Goal: Task Accomplishment & Management: Manage account settings

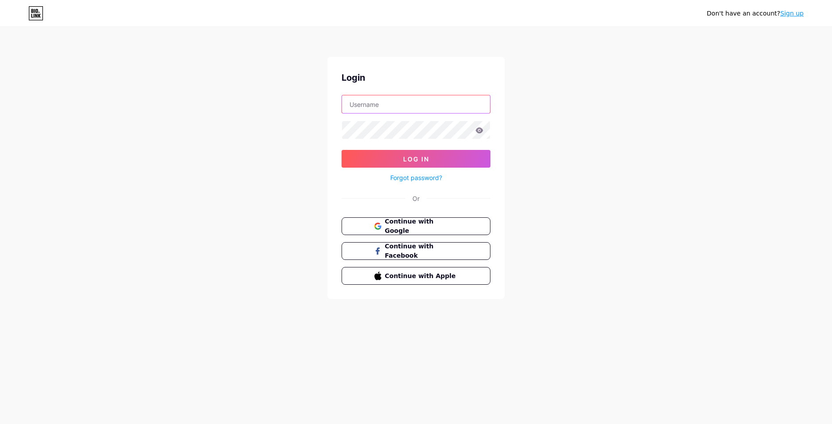
click at [440, 101] on input "text" at bounding box center [416, 104] width 148 height 18
click at [587, 137] on div "Don't have an account? Sign up Login Log In Forgot password? Or Continue with G…" at bounding box center [416, 163] width 832 height 327
click at [440, 104] on input "text" at bounding box center [416, 104] width 148 height 18
paste input "kalu.coffeestore@gmail.com"
type input "kalu.coffeestore@gmail.com"
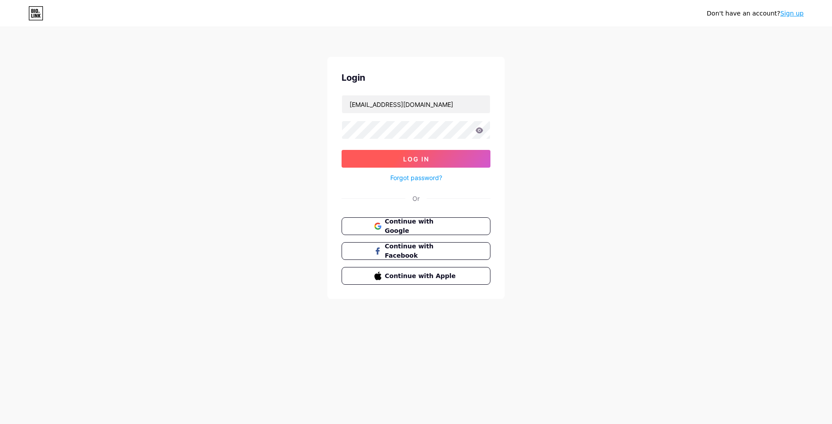
click at [427, 156] on span "Log In" at bounding box center [416, 159] width 26 height 8
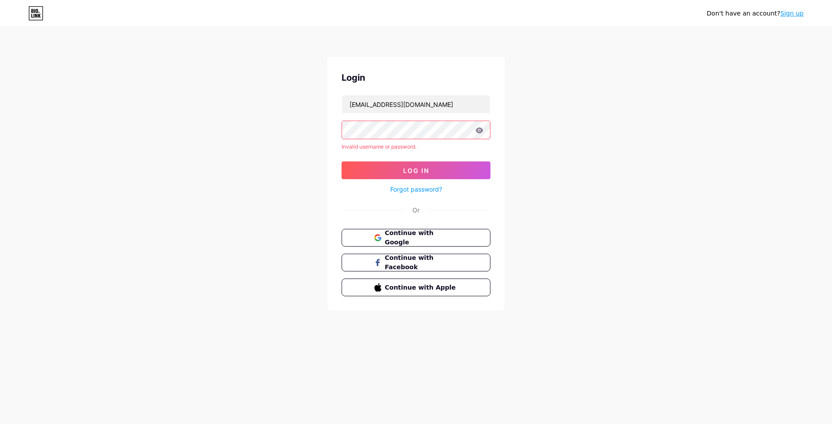
click at [481, 130] on icon at bounding box center [480, 130] width 8 height 6
drag, startPoint x: 457, startPoint y: 105, endPoint x: 264, endPoint y: 92, distance: 193.3
click at [264, 92] on div "Don't have an account? Sign up Login kalu.coffeestore@gmail.com Invalid usernam…" at bounding box center [416, 169] width 832 height 339
paste input "kalu_coffee"
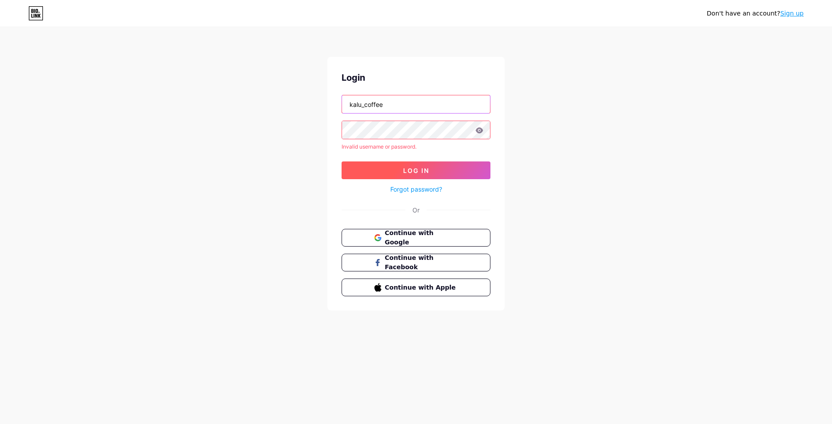
type input "kalu_coffee"
click at [437, 164] on button "Log In" at bounding box center [416, 170] width 149 height 18
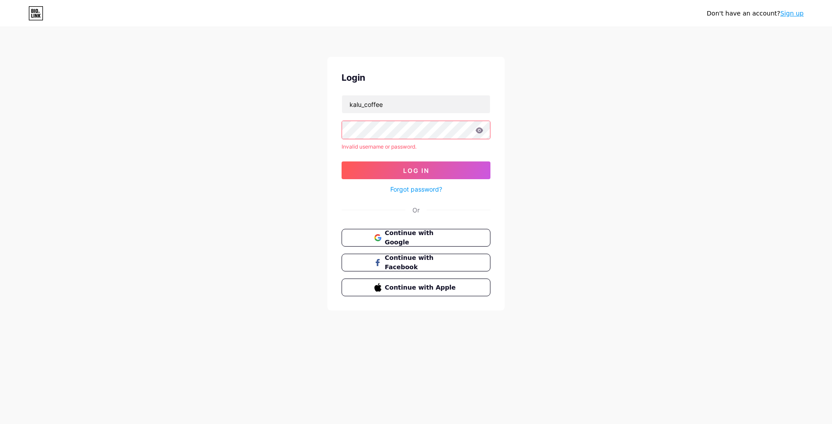
click at [478, 131] on icon at bounding box center [480, 130] width 8 height 6
click at [311, 129] on div "Don't have an account? Sign up Login kalu_coffee Invalid username or password. …" at bounding box center [416, 169] width 832 height 339
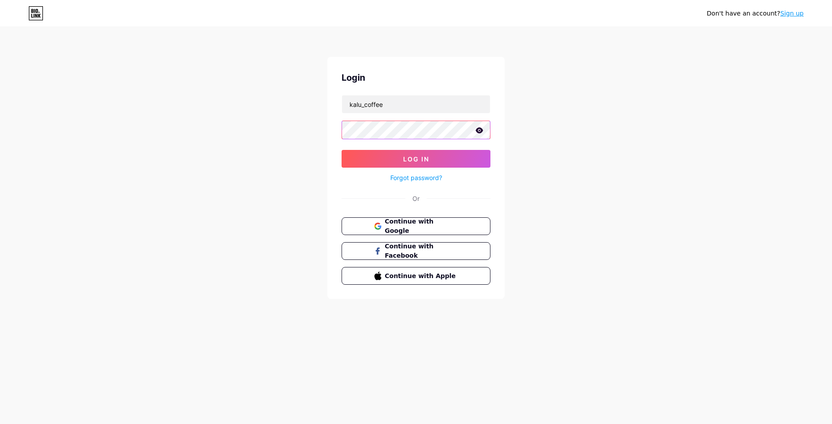
click at [342, 150] on button "Log In" at bounding box center [416, 159] width 149 height 18
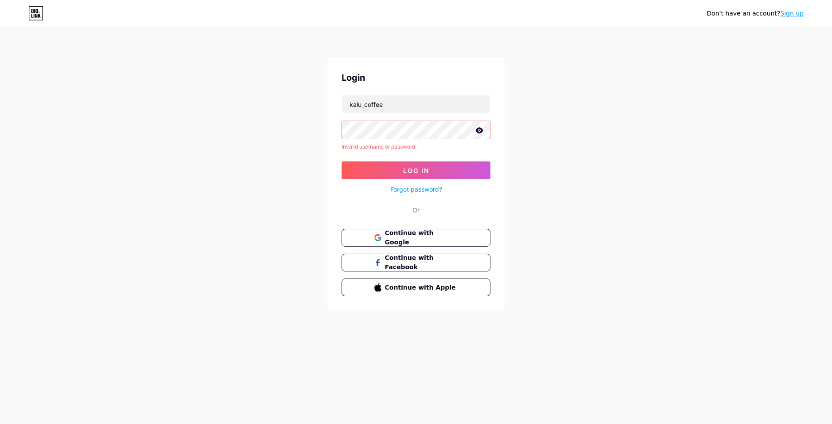
click at [438, 191] on link "Forgot password?" at bounding box center [417, 188] width 52 height 9
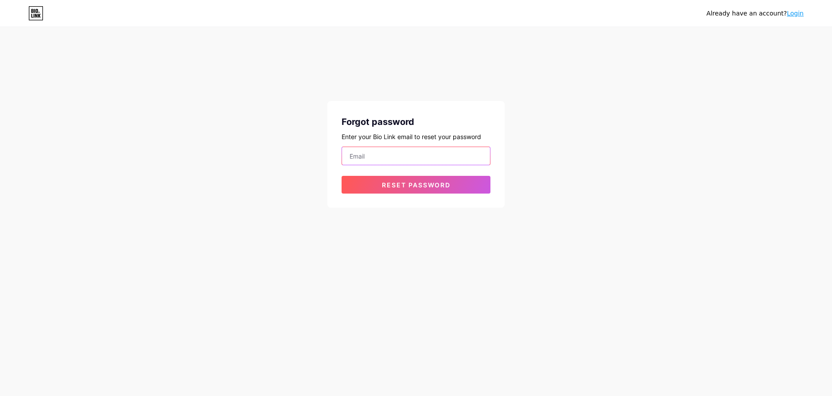
click at [433, 156] on input "email" at bounding box center [416, 156] width 148 height 18
paste input "kalu.coffeestore@gmail.com"
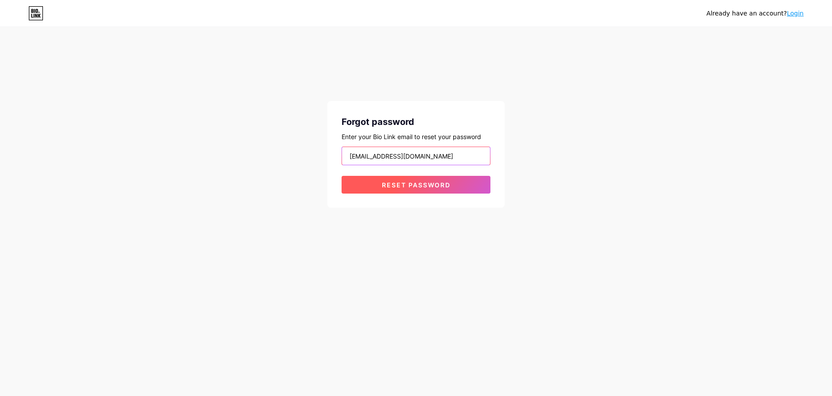
type input "kalu.coffeestore@gmail.com"
click at [432, 184] on span "Reset password" at bounding box center [416, 185] width 69 height 8
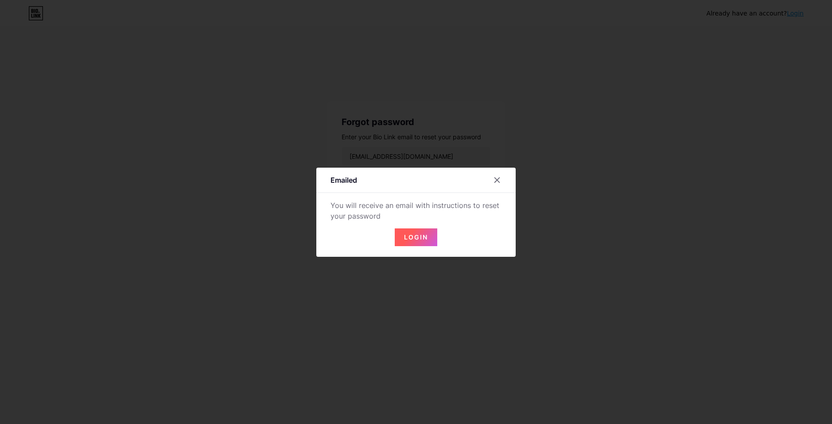
click at [427, 244] on button "Login" at bounding box center [416, 237] width 43 height 18
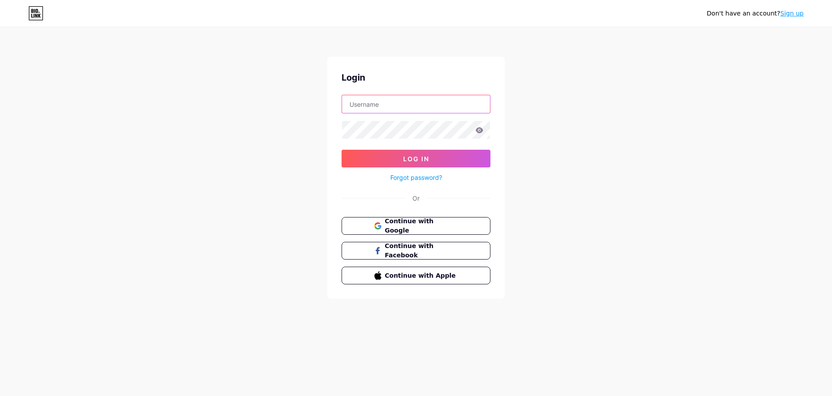
click at [379, 109] on input "text" at bounding box center [416, 104] width 148 height 18
click at [398, 102] on input "text" at bounding box center [416, 104] width 148 height 18
paste input "kalu_coffee"
type input "kalu_coffee"
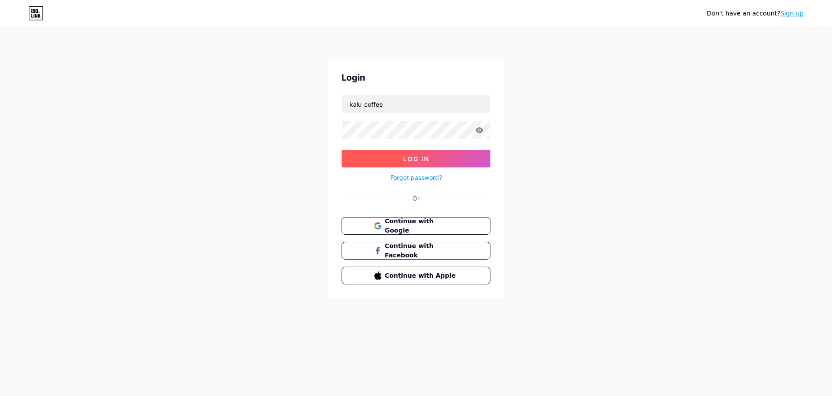
click at [387, 160] on button "Log In" at bounding box center [416, 159] width 149 height 18
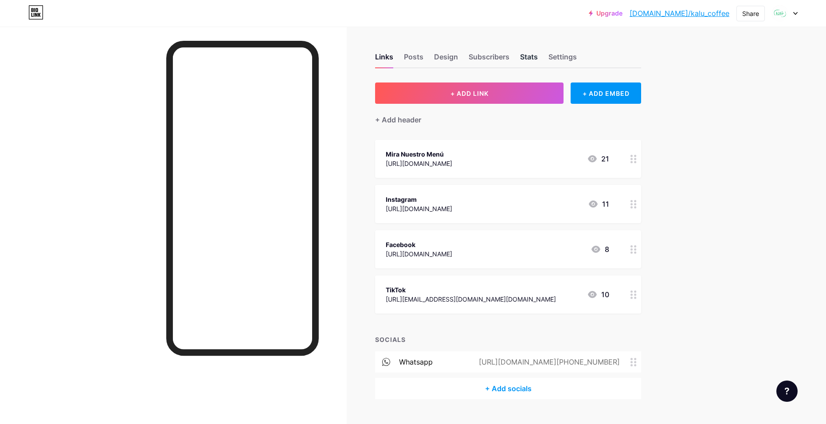
click at [526, 56] on div "Stats" at bounding box center [529, 59] width 18 height 16
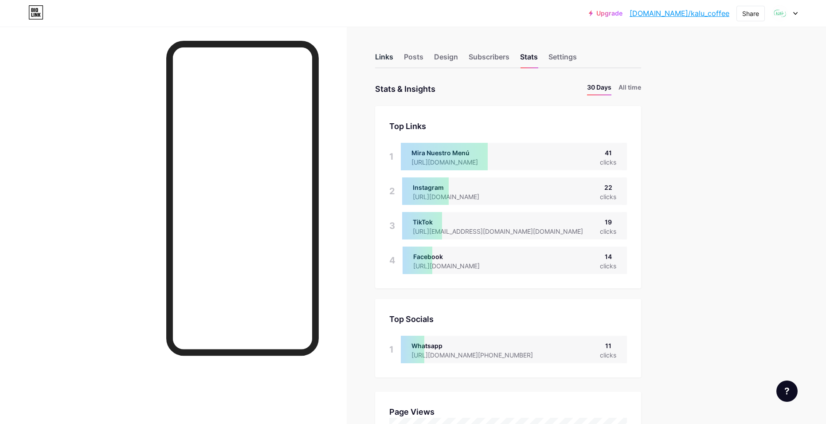
click at [381, 56] on div "Links" at bounding box center [384, 59] width 18 height 16
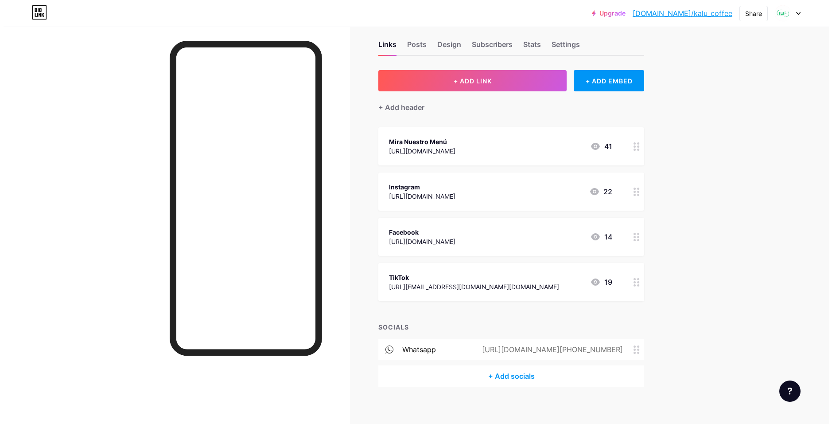
scroll to position [19, 0]
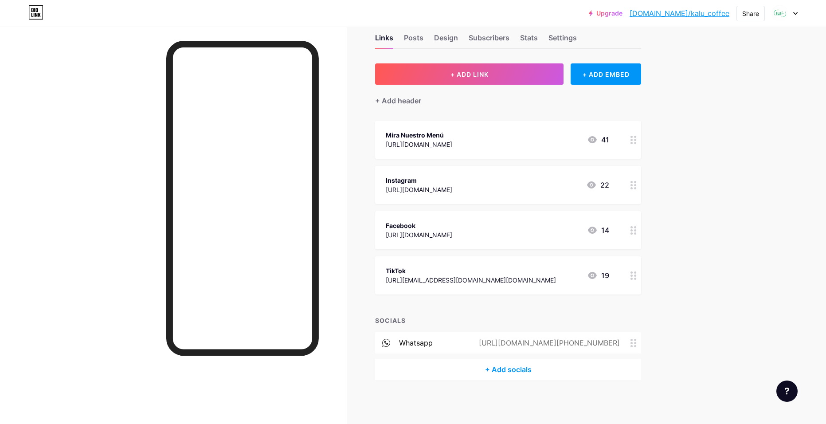
click at [506, 371] on div "+ Add socials" at bounding box center [508, 369] width 266 height 21
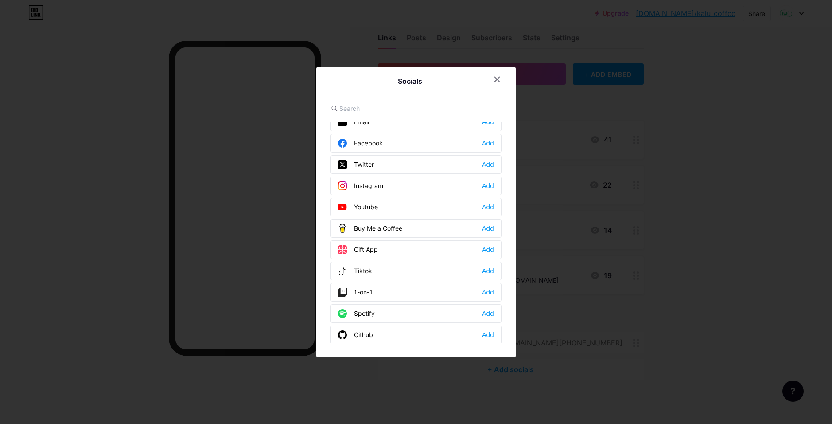
scroll to position [0, 0]
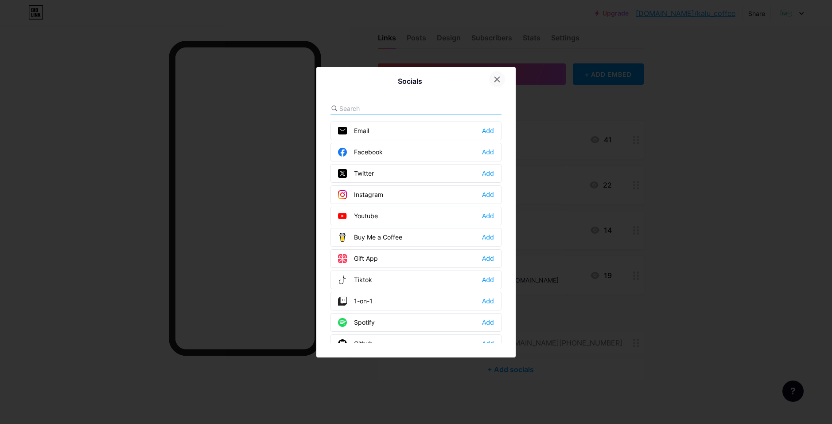
click at [504, 78] on div at bounding box center [497, 79] width 16 height 16
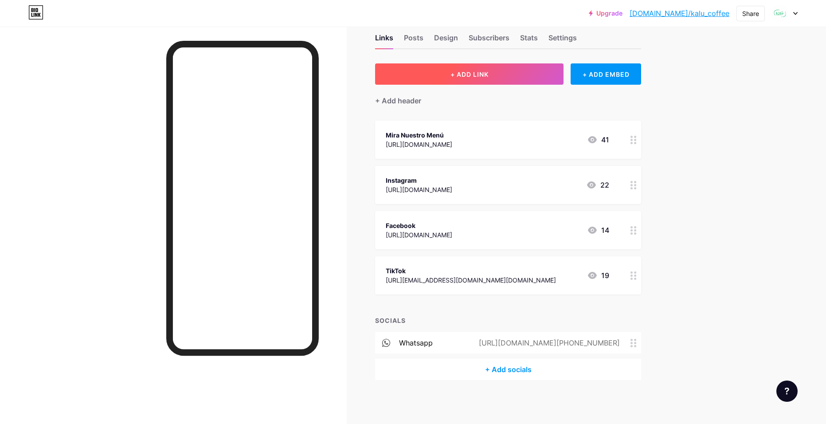
click at [470, 79] on button "+ ADD LINK" at bounding box center [469, 73] width 188 height 21
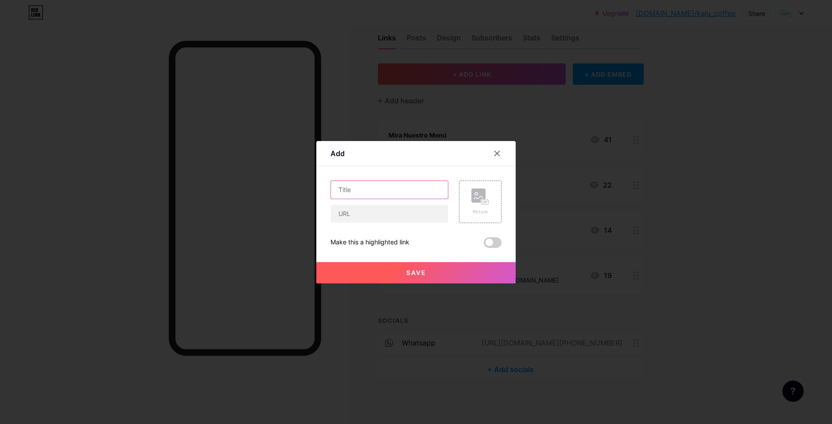
click at [425, 190] on input "text" at bounding box center [389, 190] width 117 height 18
type input "N"
type input "V"
type input "N"
type input "n"
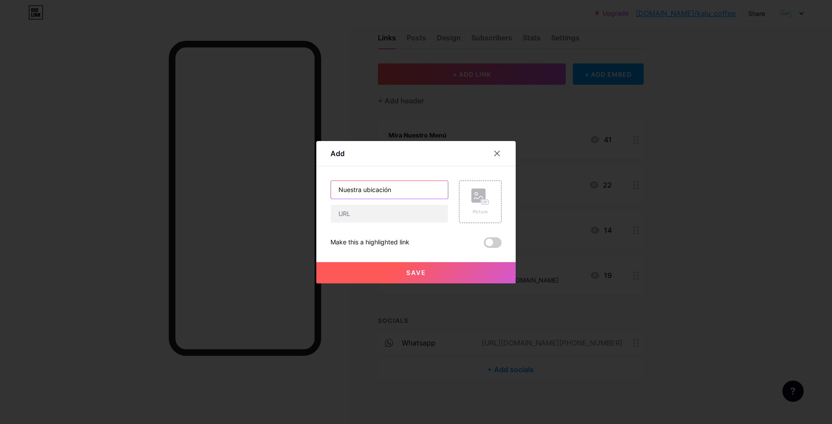
type input "Nuestra ubicación"
click at [362, 211] on input "text" at bounding box center [389, 214] width 117 height 18
paste input "[URL][DOMAIN_NAME]"
type input "[URL][DOMAIN_NAME]"
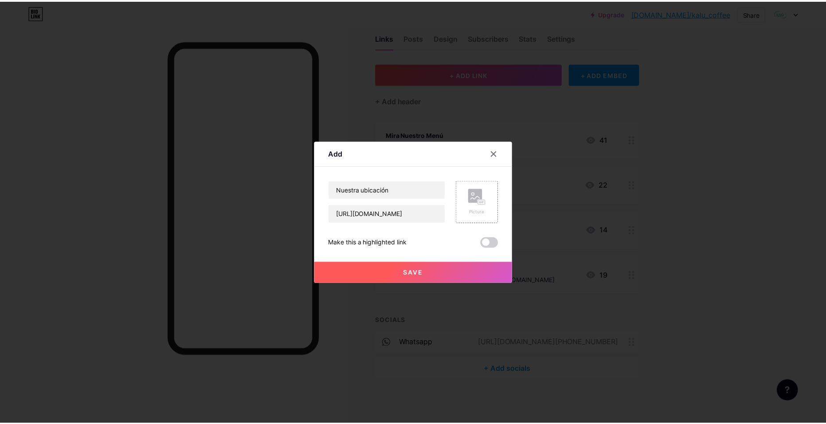
scroll to position [0, 0]
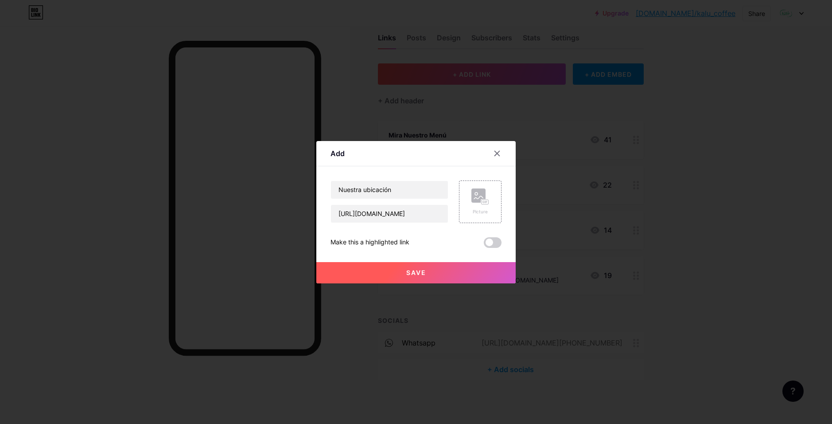
click at [450, 273] on button "Save" at bounding box center [415, 272] width 199 height 21
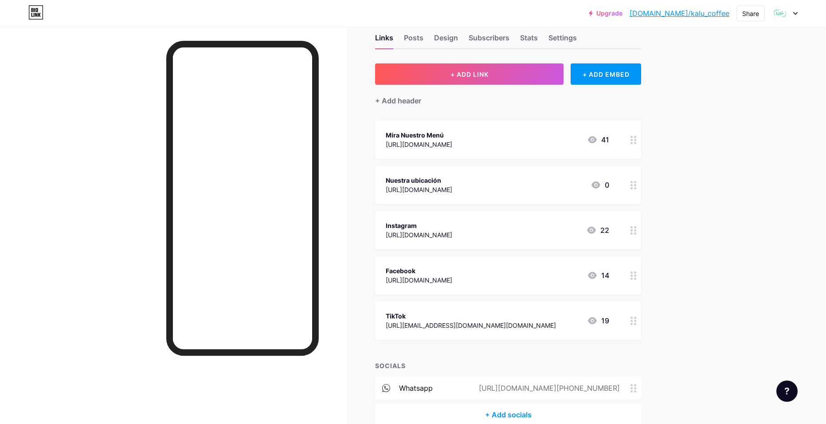
click at [683, 17] on link "[DOMAIN_NAME]/kalu_coffee" at bounding box center [679, 13] width 100 height 11
click at [452, 133] on div "Mira Nuestro Menú" at bounding box center [419, 134] width 66 height 9
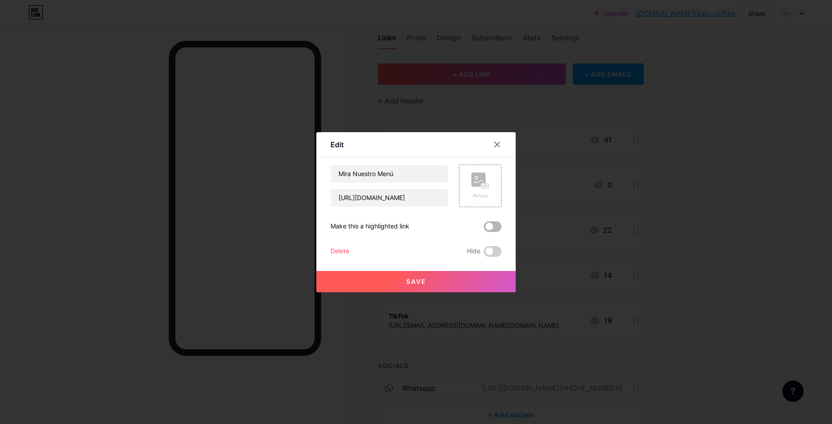
click at [497, 228] on span at bounding box center [493, 226] width 18 height 11
click at [484, 229] on input "checkbox" at bounding box center [484, 229] width 0 height 0
click at [442, 277] on button "Save" at bounding box center [415, 281] width 199 height 21
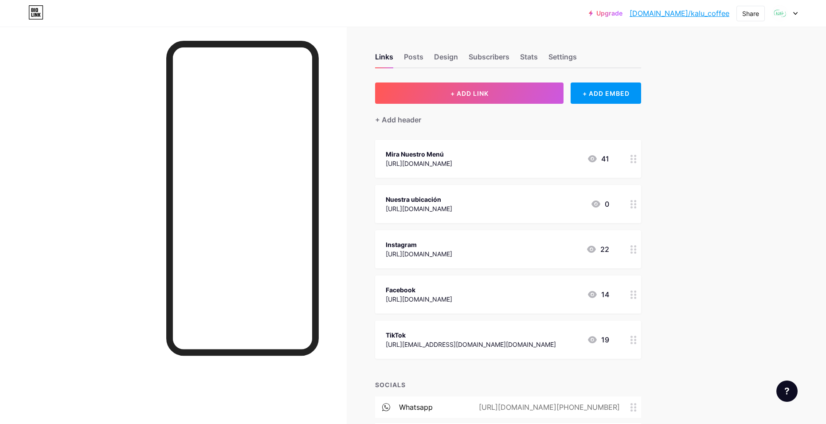
click at [452, 197] on div "Nuestra ubicación" at bounding box center [419, 199] width 66 height 9
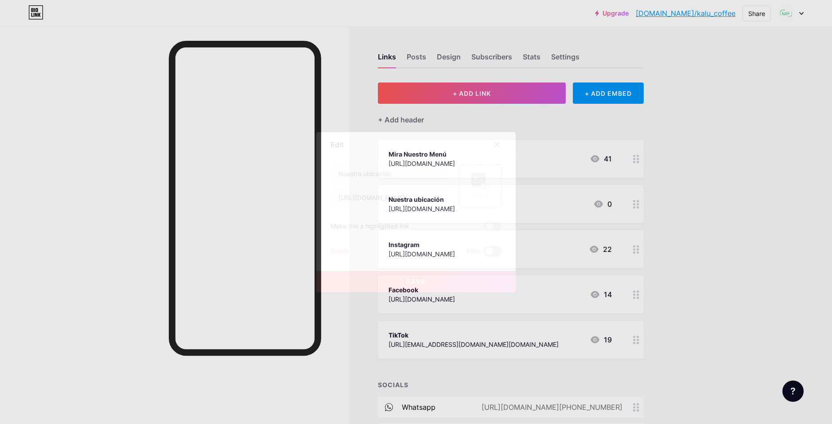
click at [491, 253] on span at bounding box center [493, 251] width 18 height 11
click at [484, 254] on input "checkbox" at bounding box center [484, 254] width 0 height 0
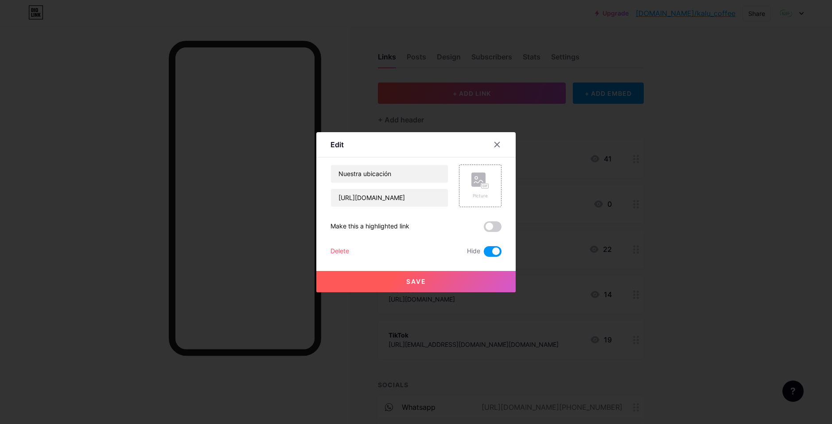
click at [497, 251] on span at bounding box center [493, 251] width 18 height 11
click at [484, 254] on input "checkbox" at bounding box center [484, 254] width 0 height 0
click at [491, 228] on span at bounding box center [493, 226] width 18 height 11
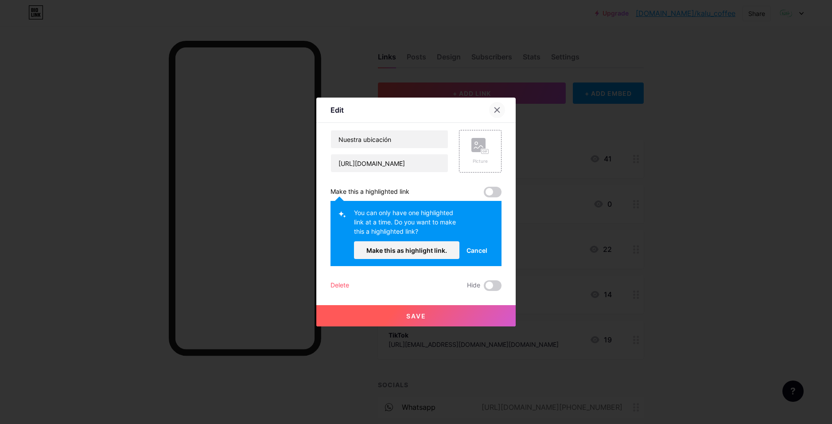
click at [497, 113] on div at bounding box center [497, 110] width 16 height 16
